Goal: Transaction & Acquisition: Purchase product/service

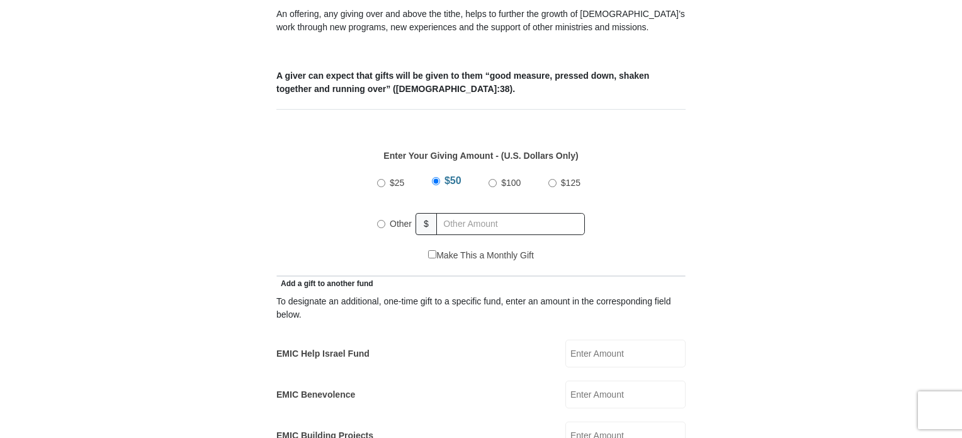
scroll to position [483, 0]
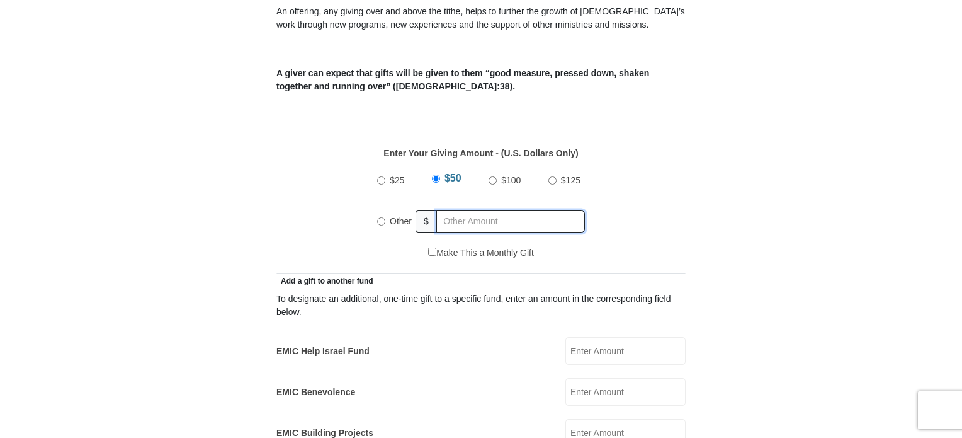
radio input "true"
click at [471, 210] on input "text" at bounding box center [513, 221] width 144 height 22
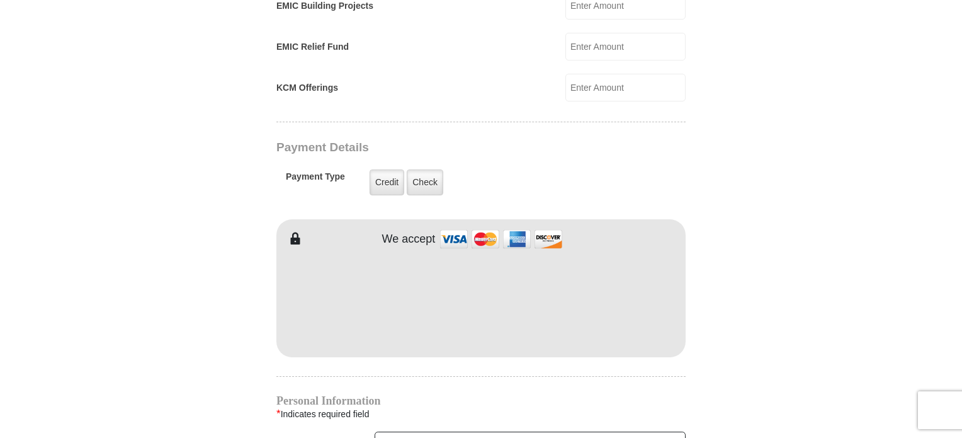
scroll to position [918, 0]
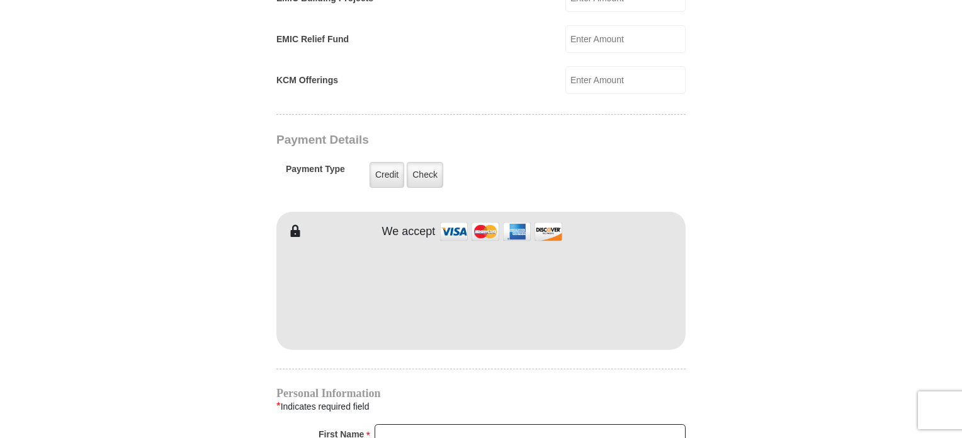
type input "212"
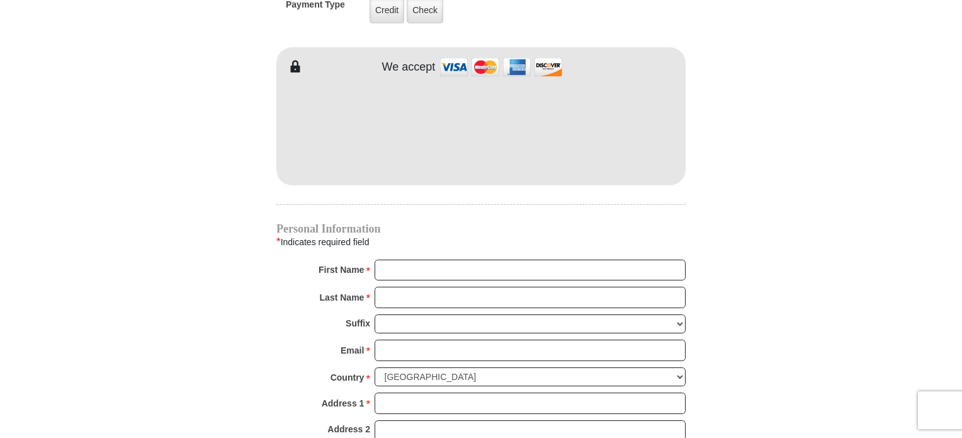
scroll to position [1073, 0]
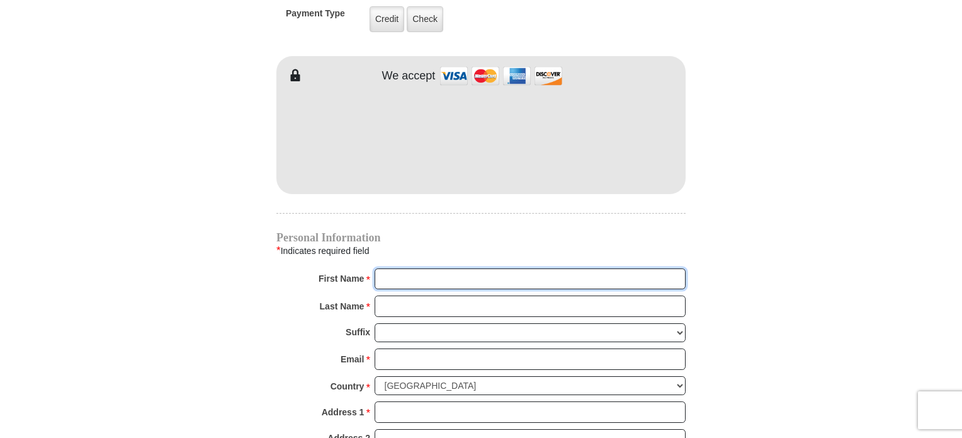
click at [444, 268] on input "First Name *" at bounding box center [530, 278] width 311 height 21
type input "Ruth"
type input "Patrick"
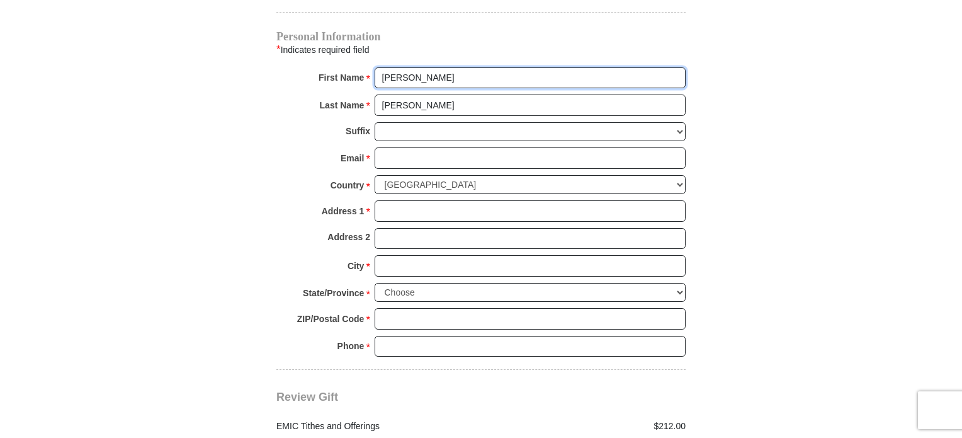
scroll to position [1282, 0]
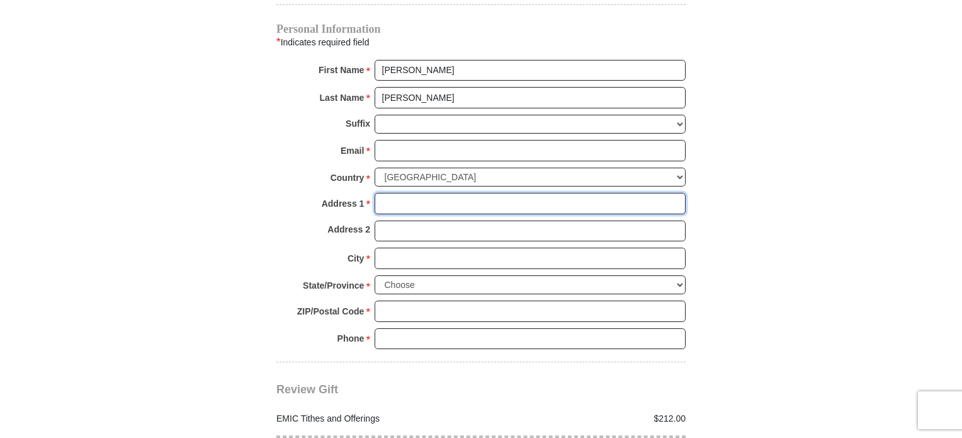
click at [408, 193] on input "Address 1 *" at bounding box center [530, 203] width 311 height 21
type input "2720 Lyons Rd., Apt. 111"
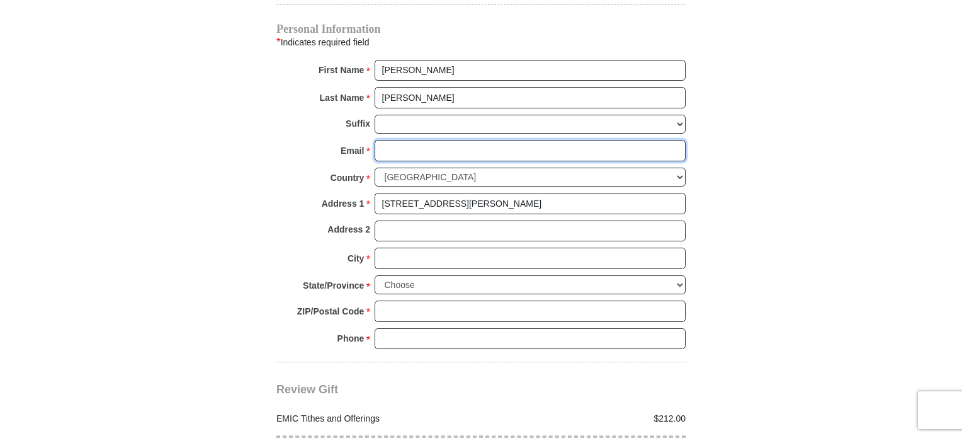
type input "yorkiejoy777@gmail.com"
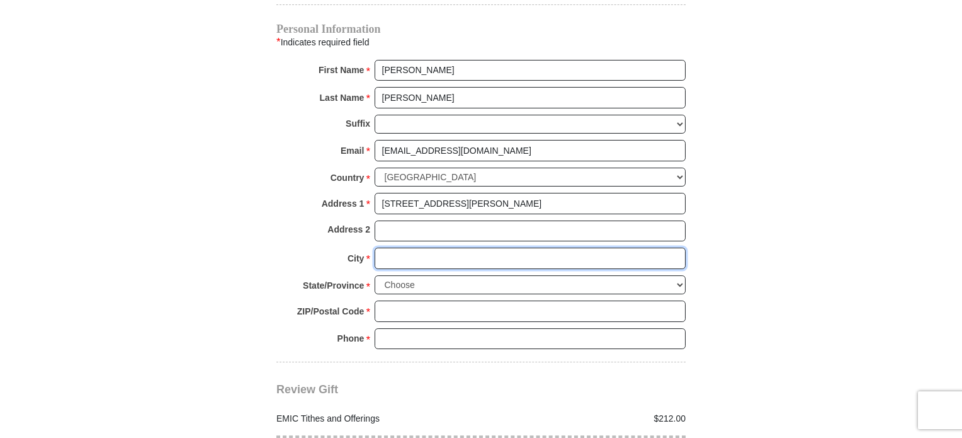
type input "Austin"
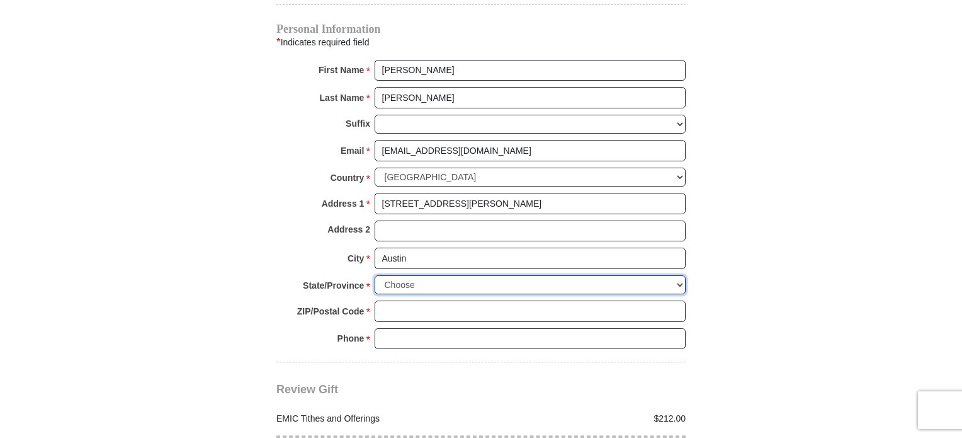
select select "TX"
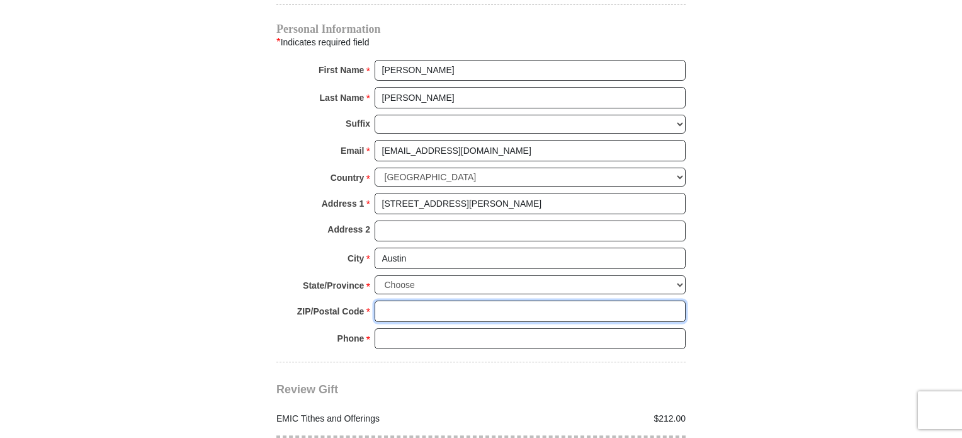
type input "78702"
type input "7373330853"
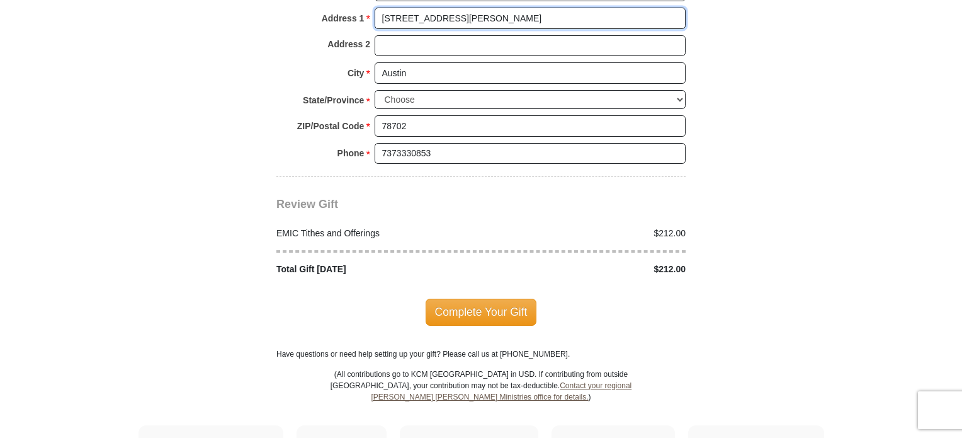
scroll to position [1474, 0]
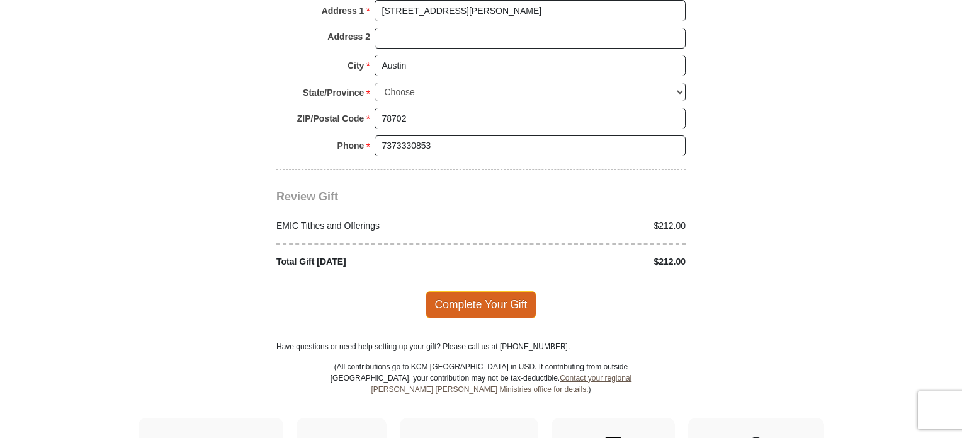
click at [519, 291] on span "Complete Your Gift" at bounding box center [481, 304] width 111 height 26
